Goal: Information Seeking & Learning: Understand process/instructions

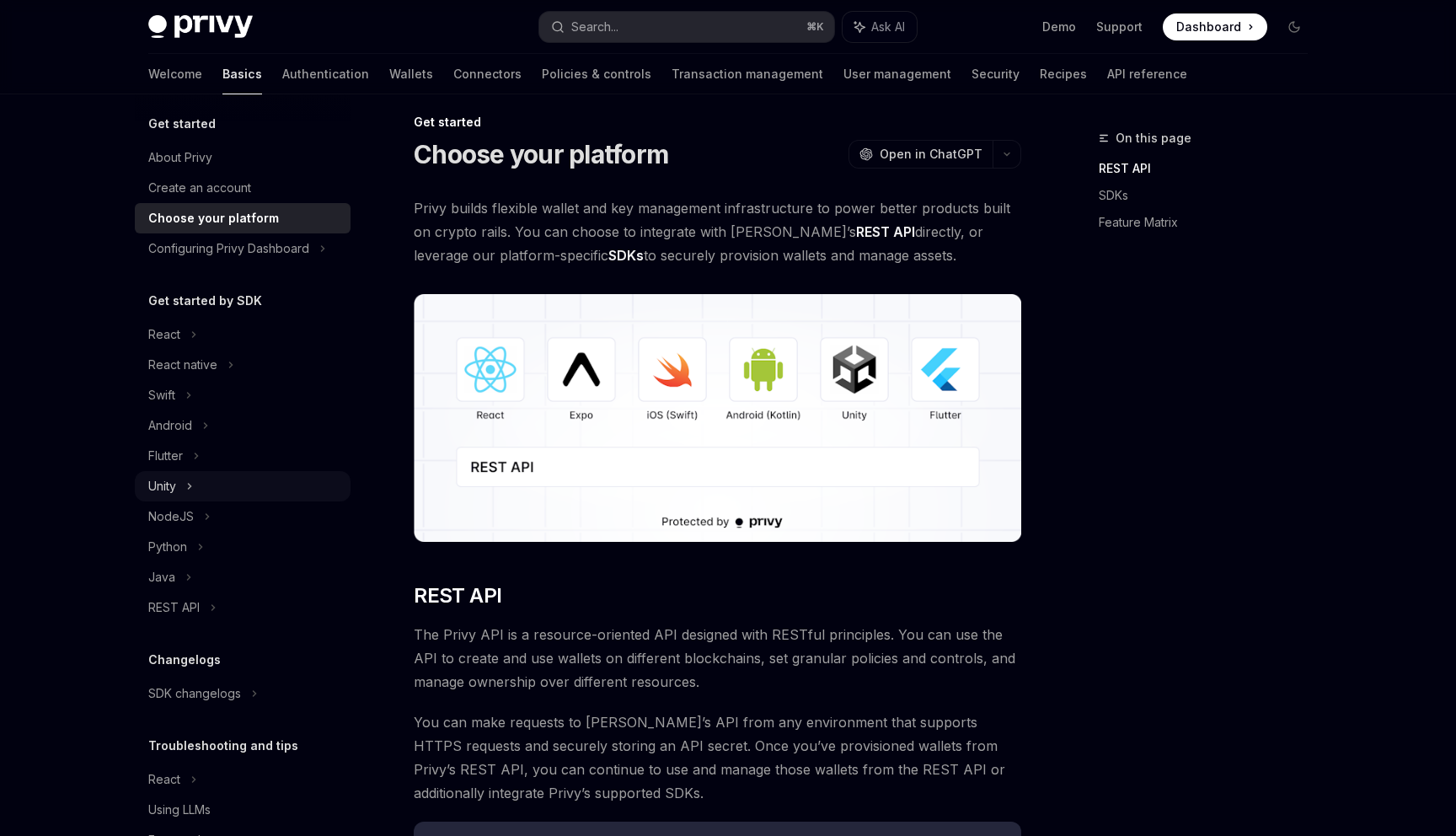
scroll to position [33, 0]
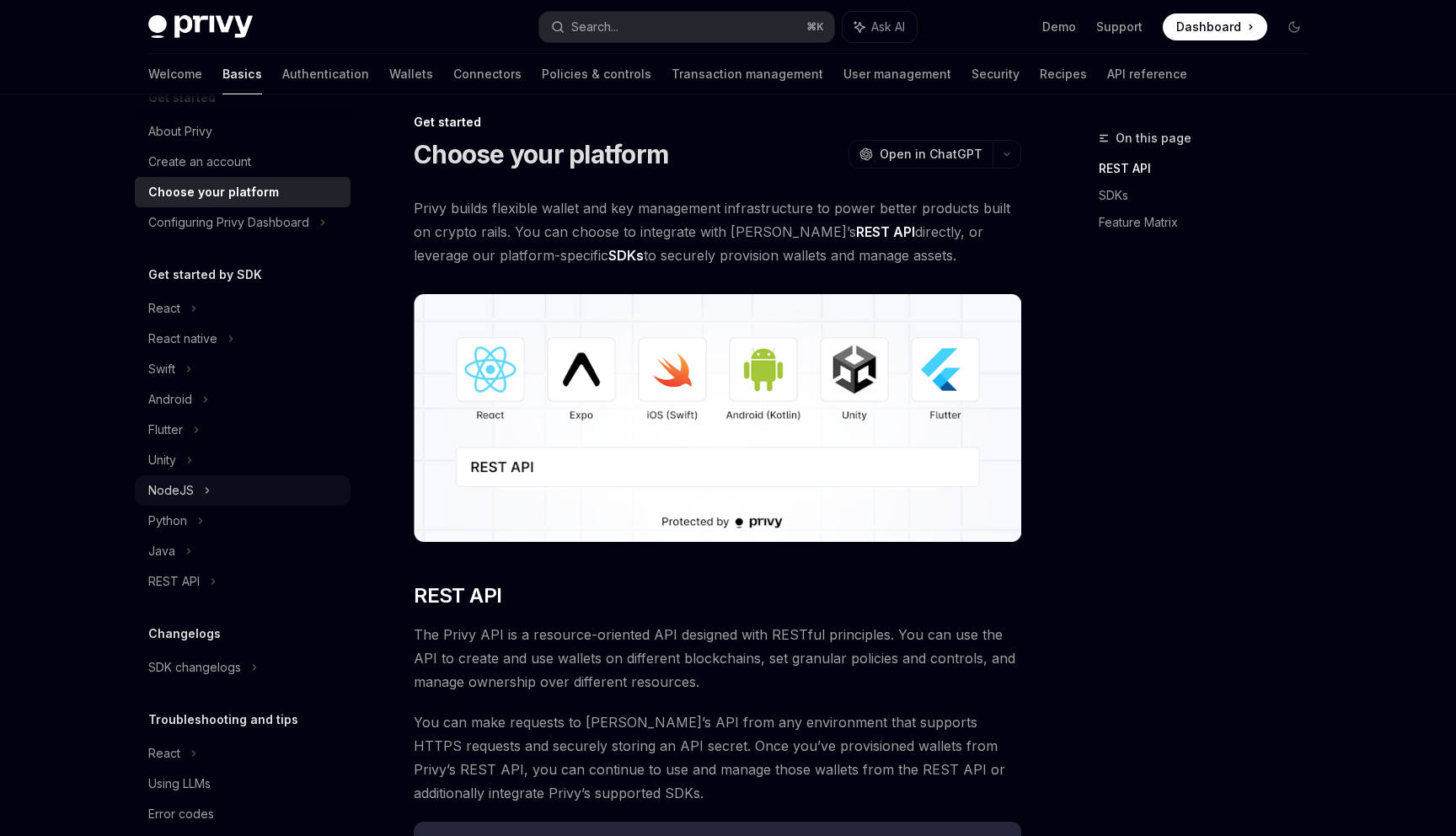
click at [241, 488] on div "NodeJS" at bounding box center [243, 490] width 216 height 30
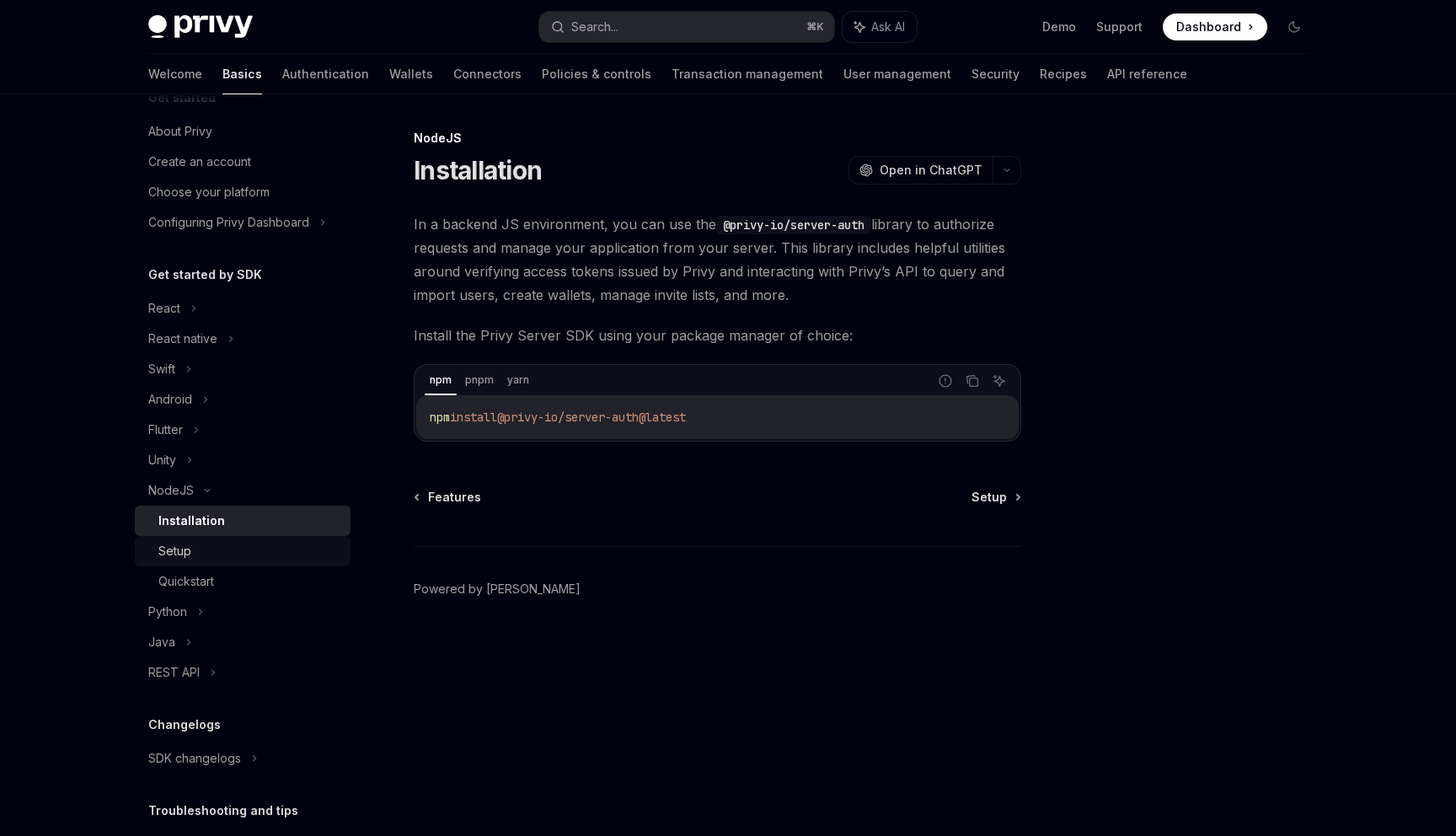
click at [248, 549] on div "Setup" at bounding box center [249, 551] width 182 height 21
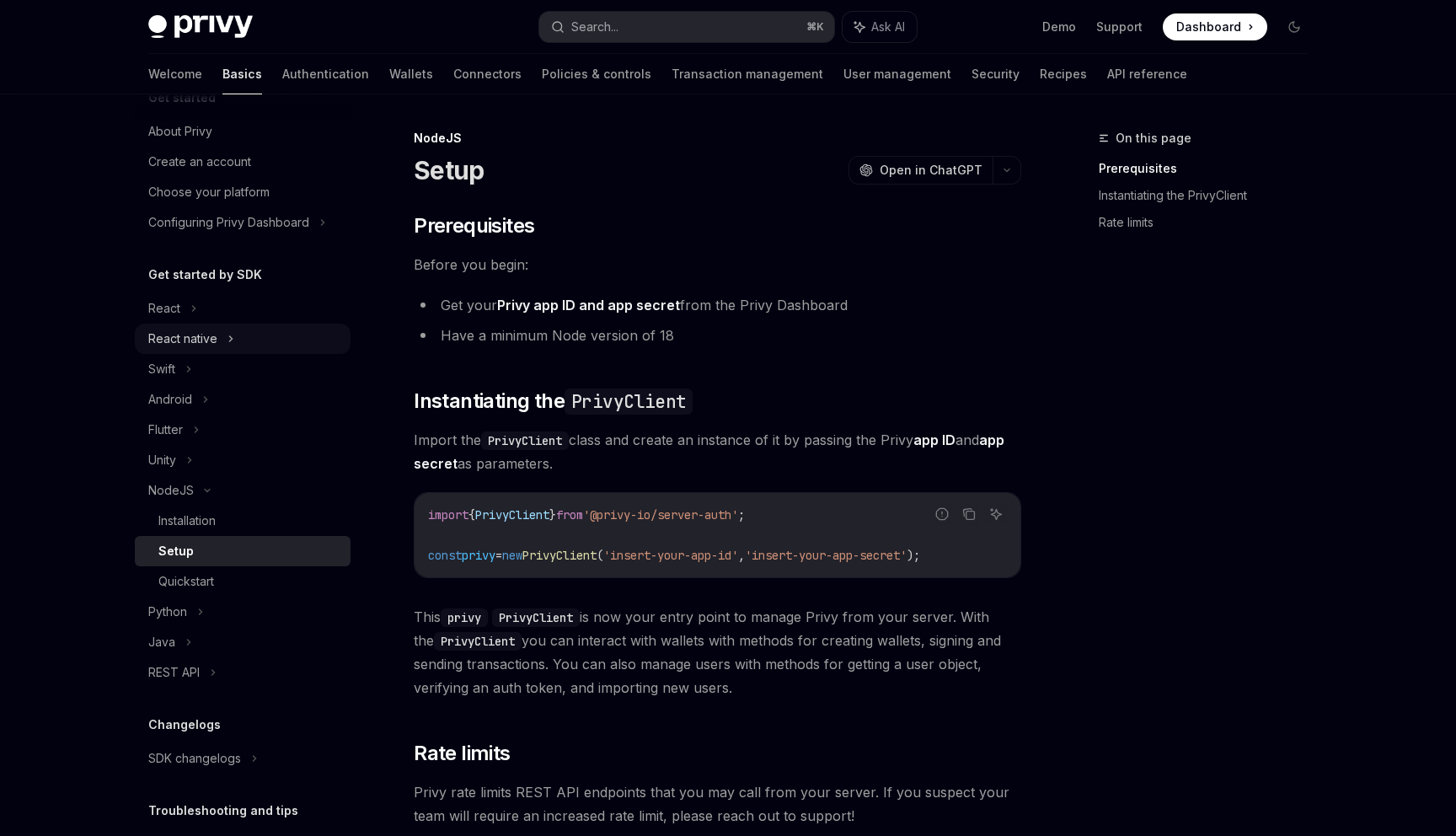
click at [234, 349] on div "React native" at bounding box center [243, 338] width 216 height 30
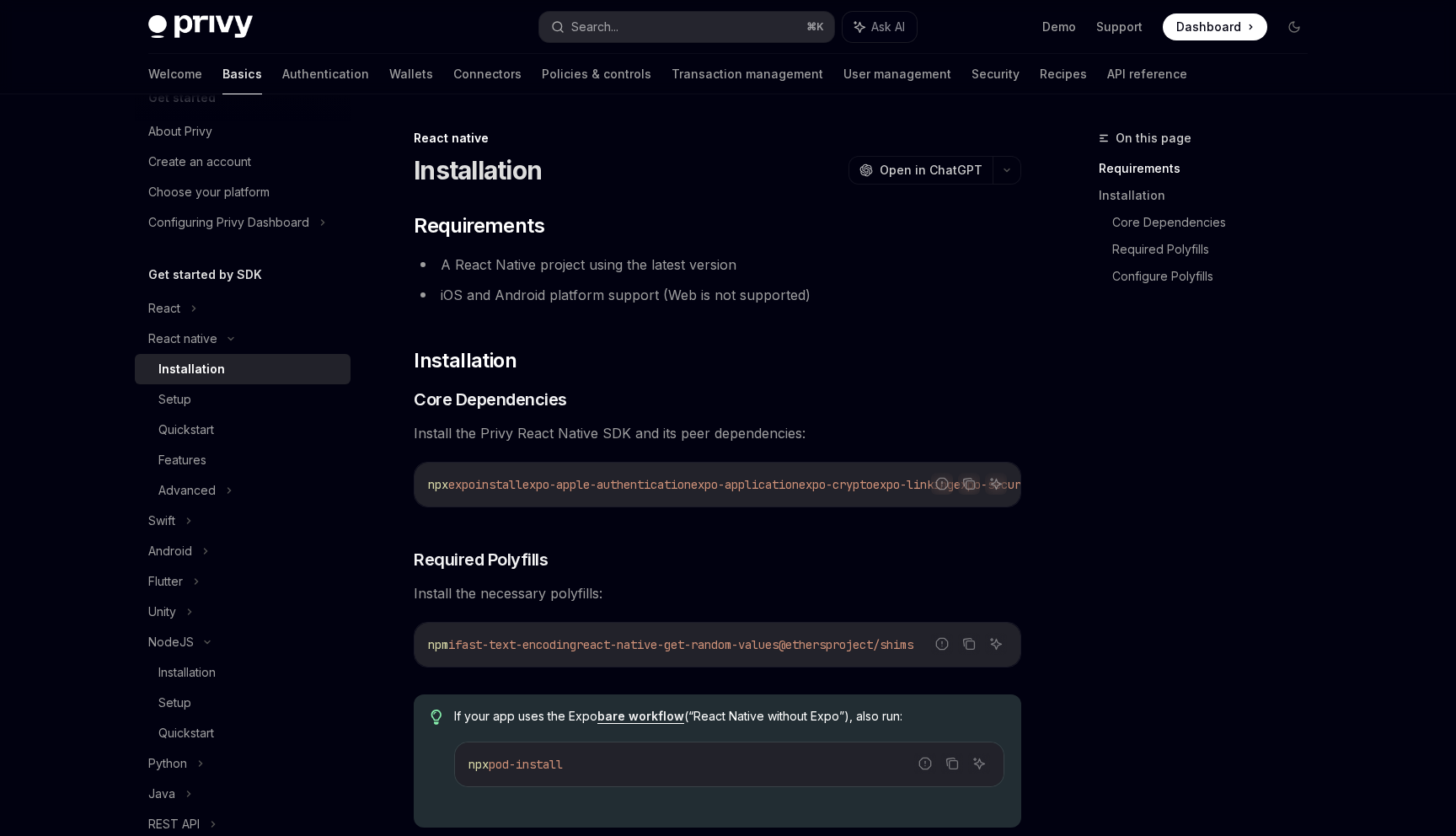
click at [229, 382] on link "Installation" at bounding box center [243, 369] width 216 height 30
type textarea "*"
